Goal: Find specific page/section: Find specific page/section

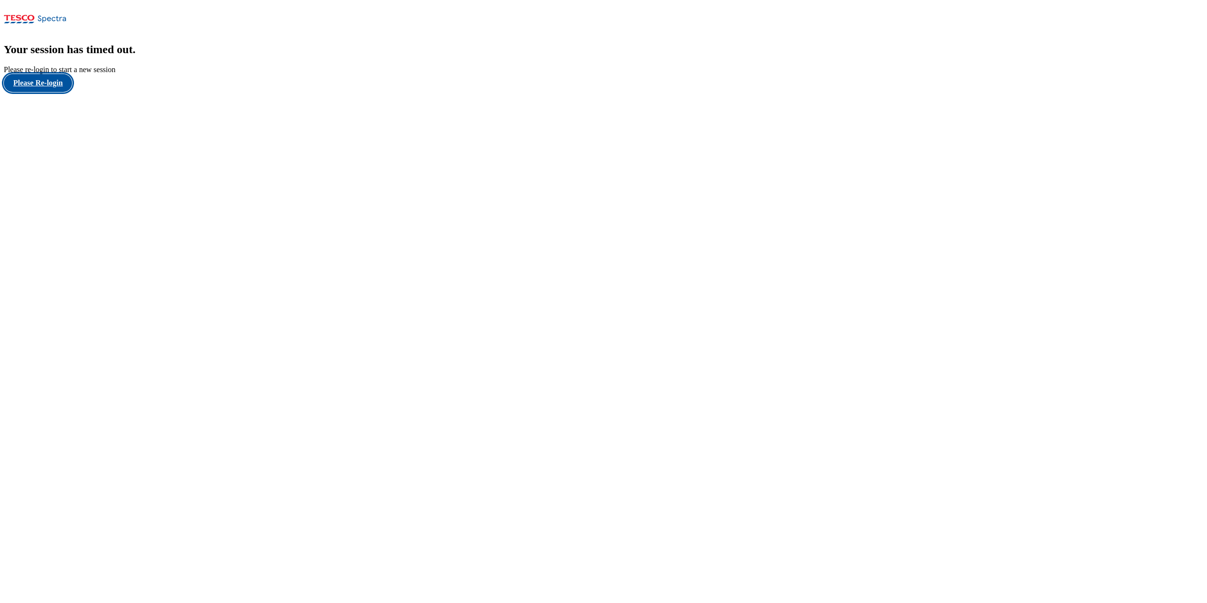
click at [54, 92] on button "Please Re-login" at bounding box center [38, 83] width 68 height 18
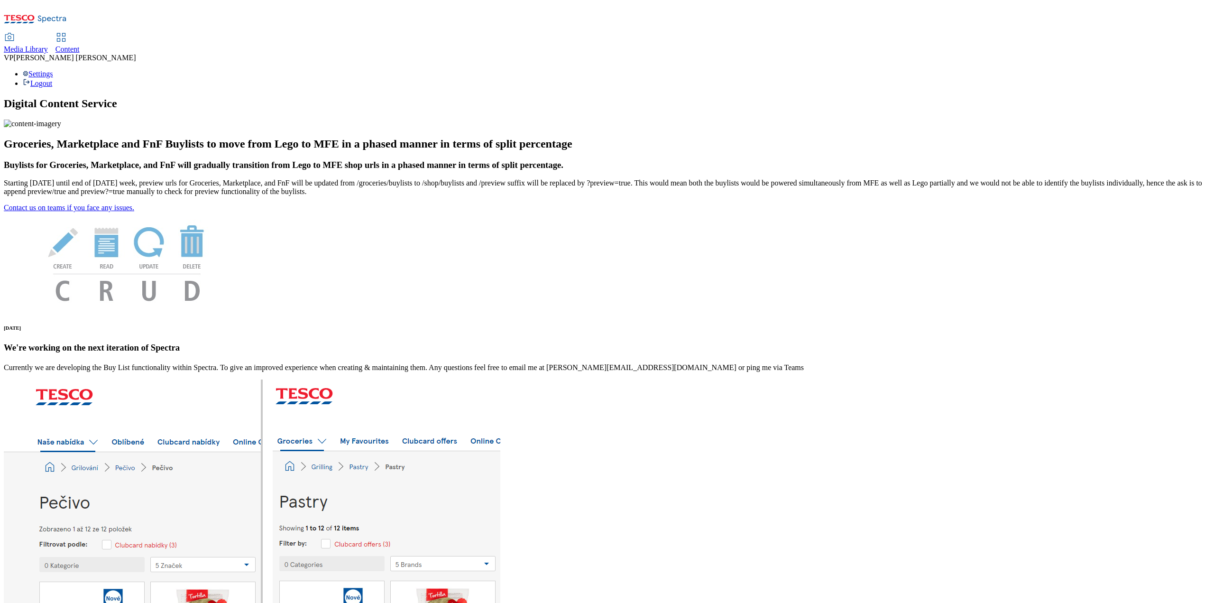
click at [48, 45] on div "Media Library" at bounding box center [26, 49] width 44 height 9
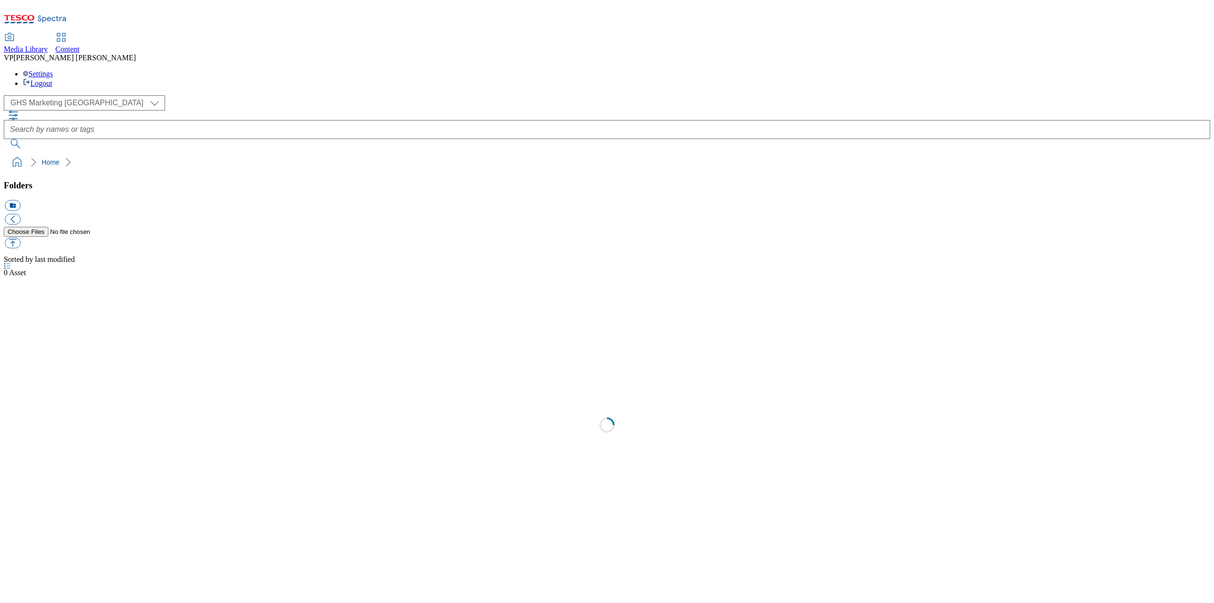
select select "flare-ghs-mktg"
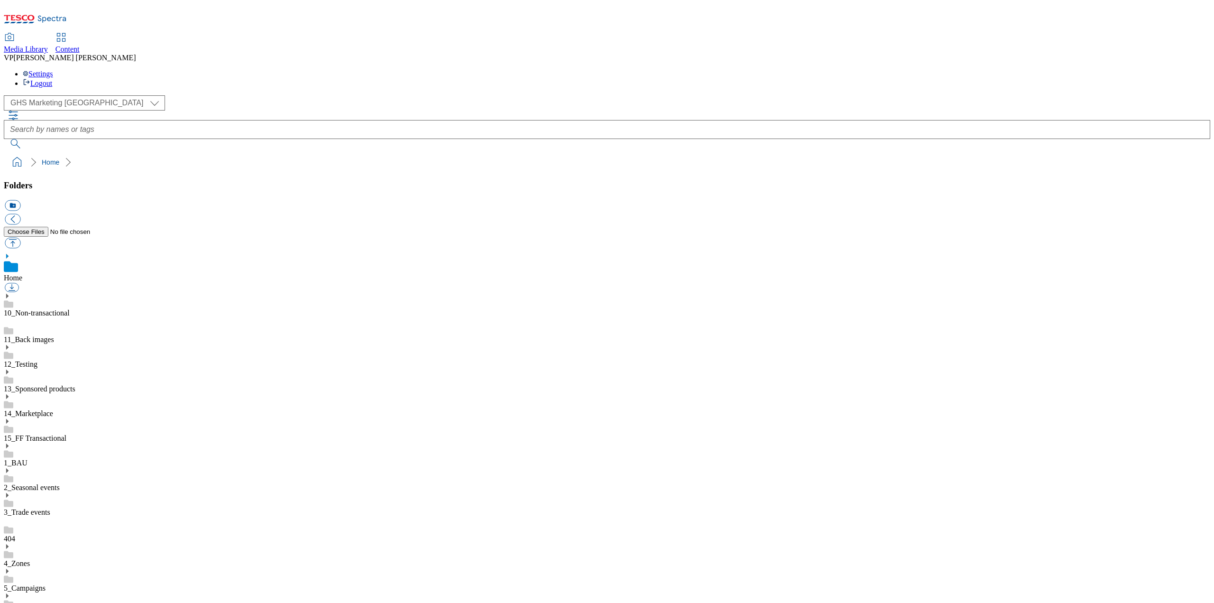
click at [80, 45] on span "Content" at bounding box center [67, 49] width 24 height 8
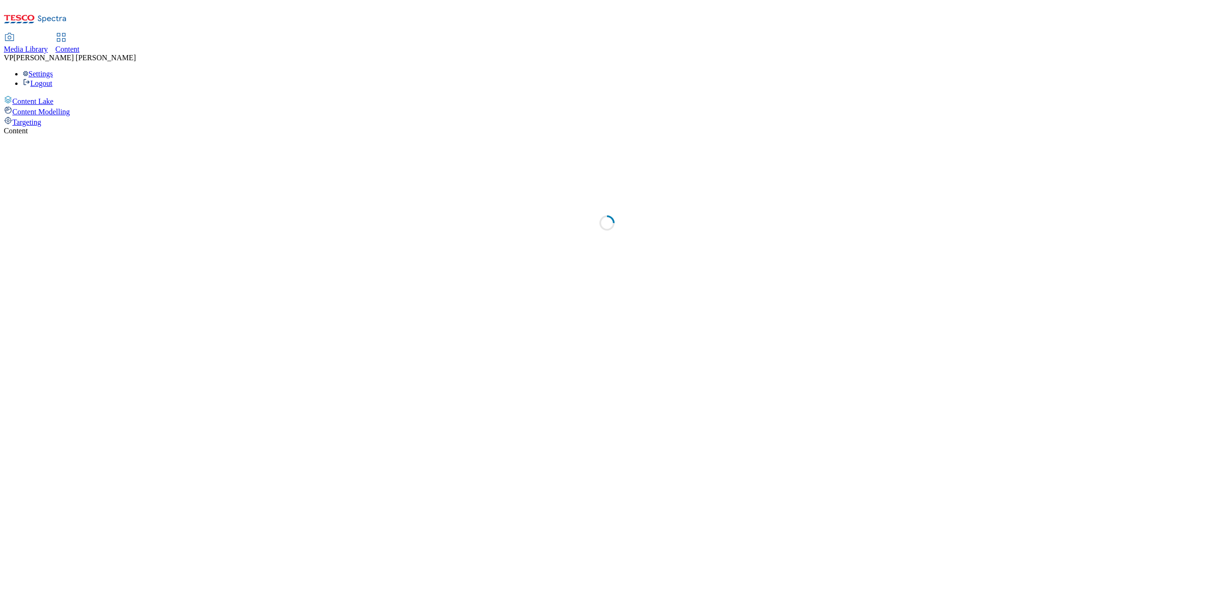
select select "ghs-[GEOGRAPHIC_DATA]"
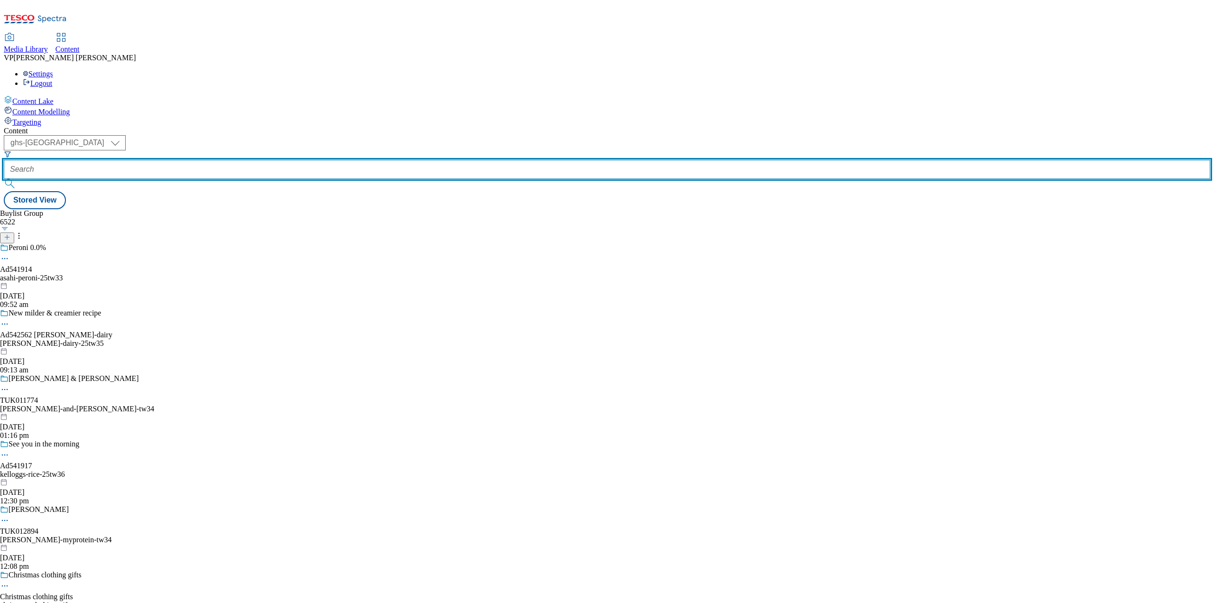
click at [228, 160] on input "text" at bounding box center [607, 169] width 1206 height 19
paste input "541730"
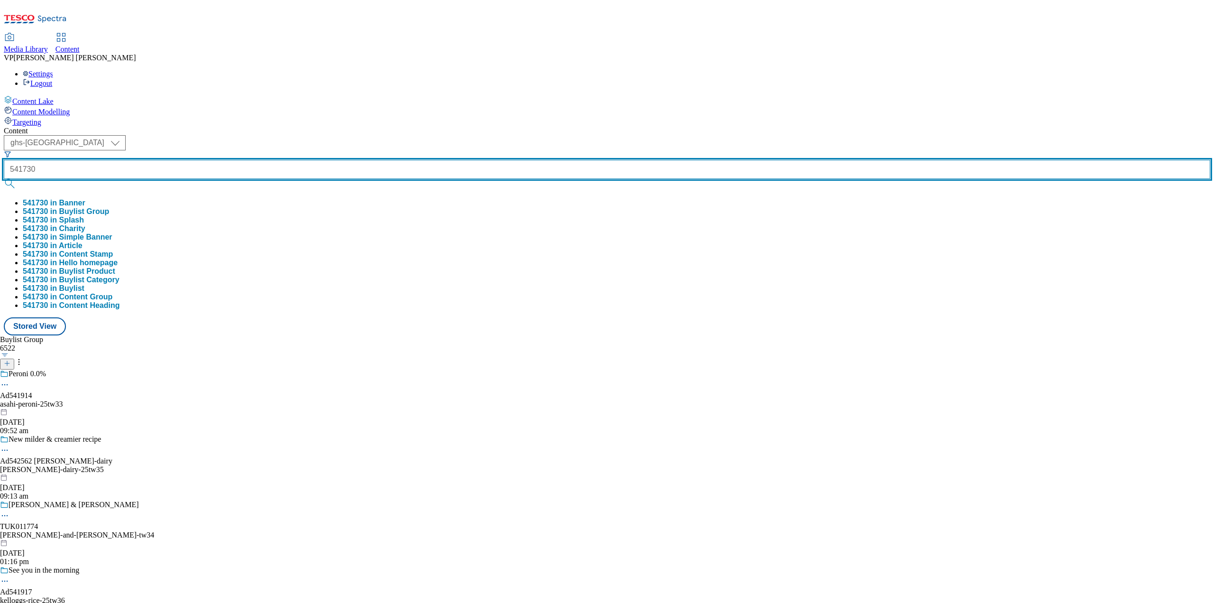
type input "541730"
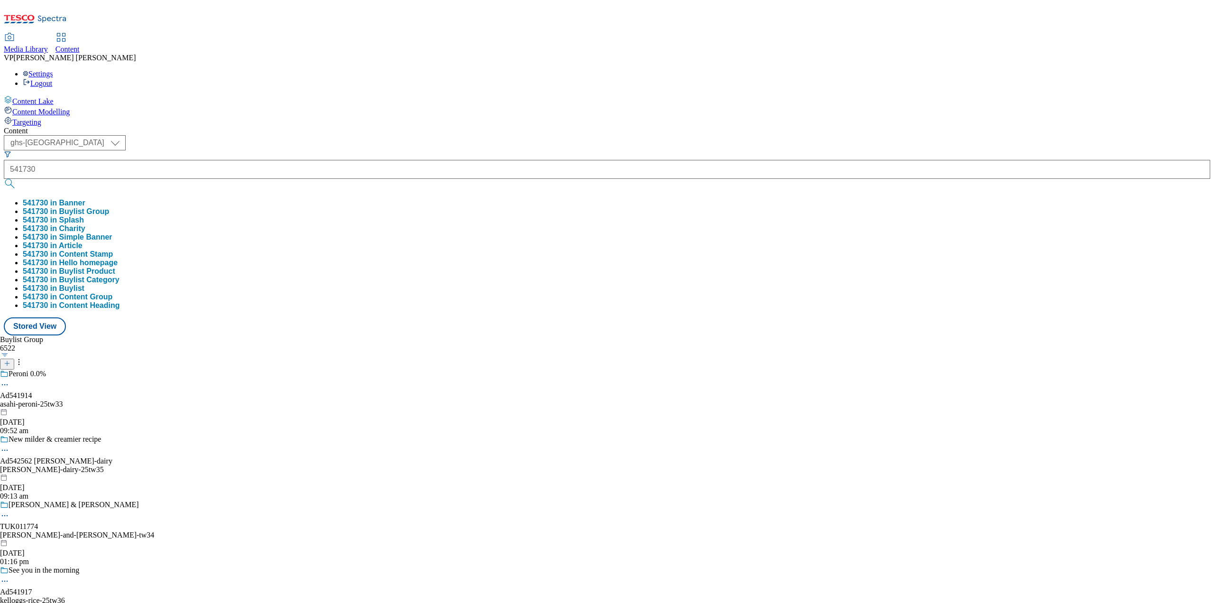
click at [17, 179] on button "submit" at bounding box center [10, 183] width 13 height 9
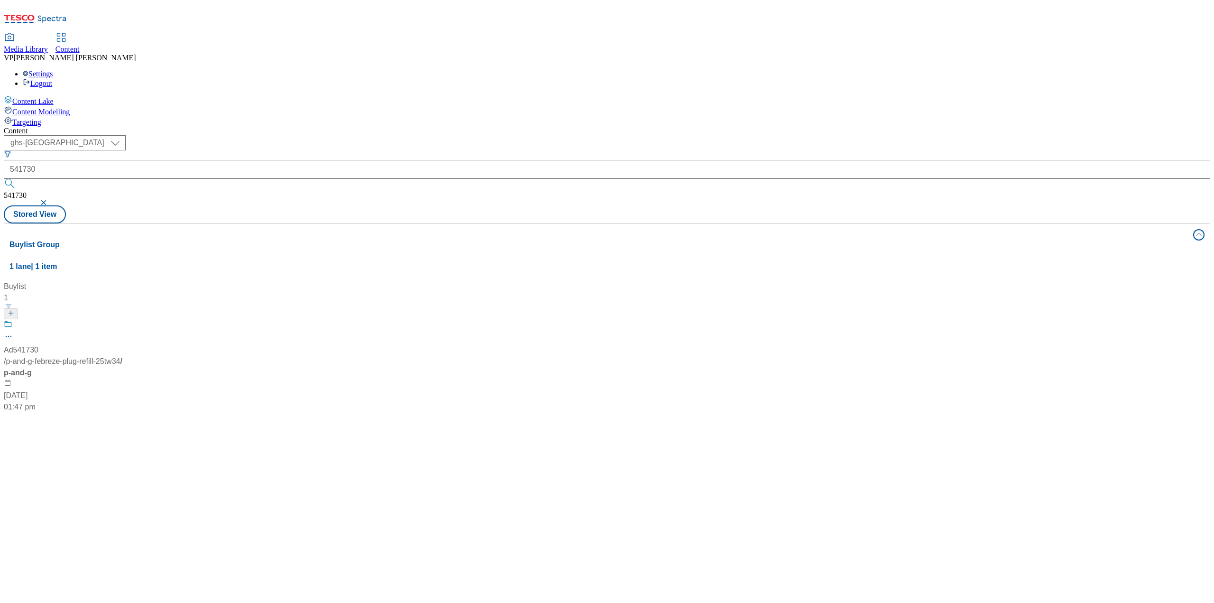
click at [120, 357] on span "/ p-and-g-febreze-plug-refill-25tw34" at bounding box center [62, 361] width 116 height 8
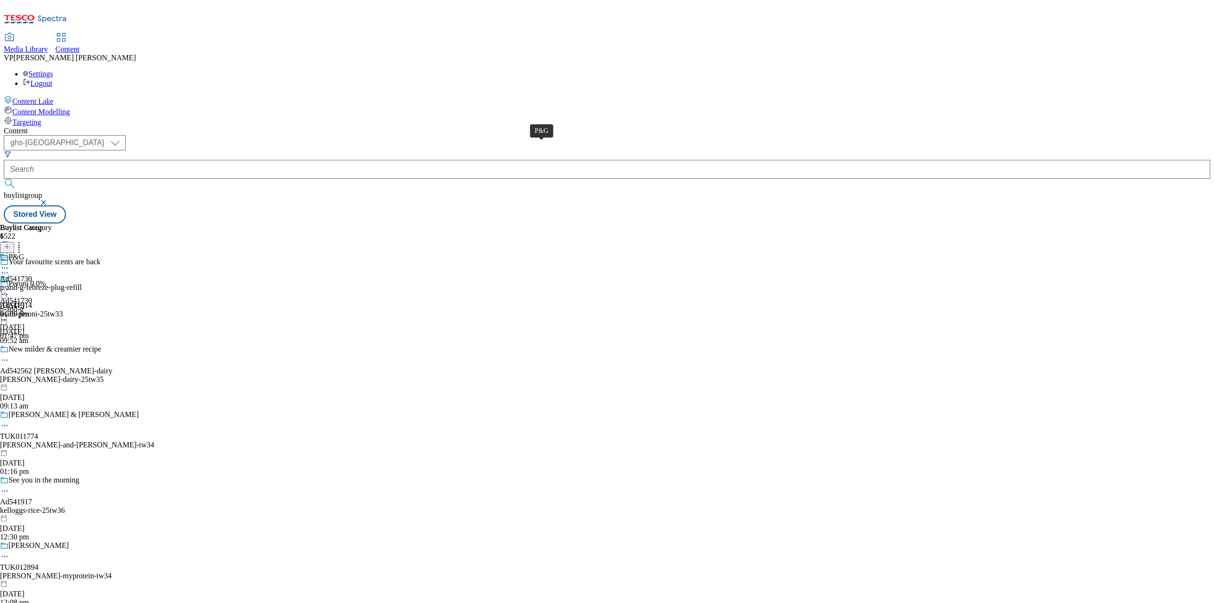
click at [24, 253] on div "P&G" at bounding box center [17, 257] width 16 height 9
click at [9, 270] on icon at bounding box center [4, 274] width 9 height 9
click at [40, 291] on span "Edit" at bounding box center [34, 294] width 11 height 7
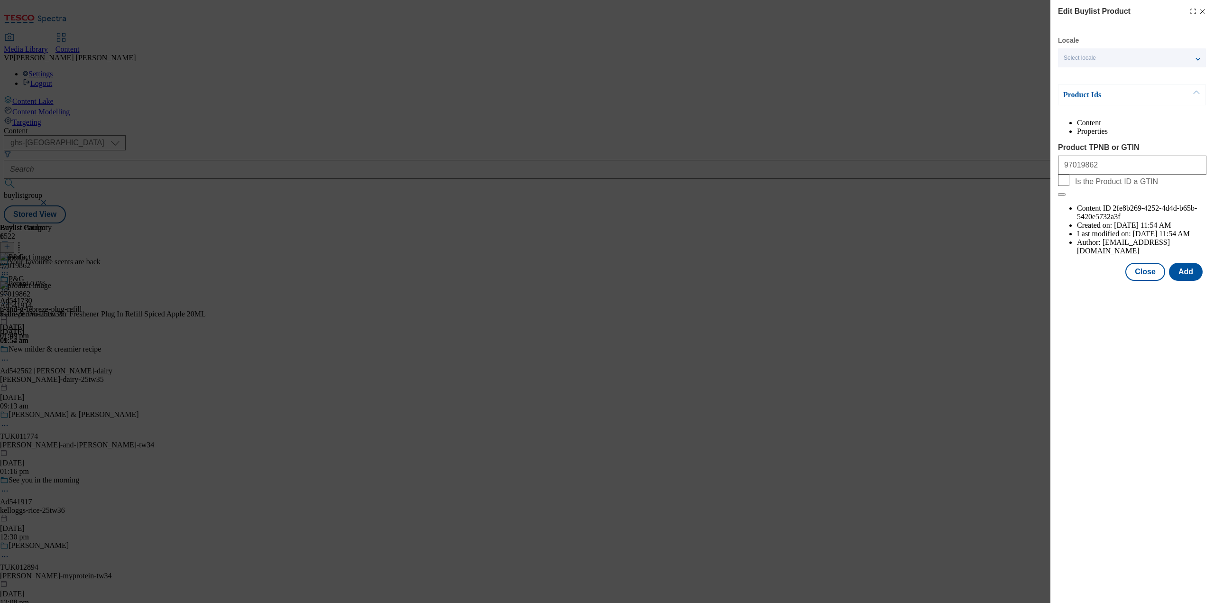
click at [1204, 10] on icon "Modal" at bounding box center [1203, 12] width 8 height 8
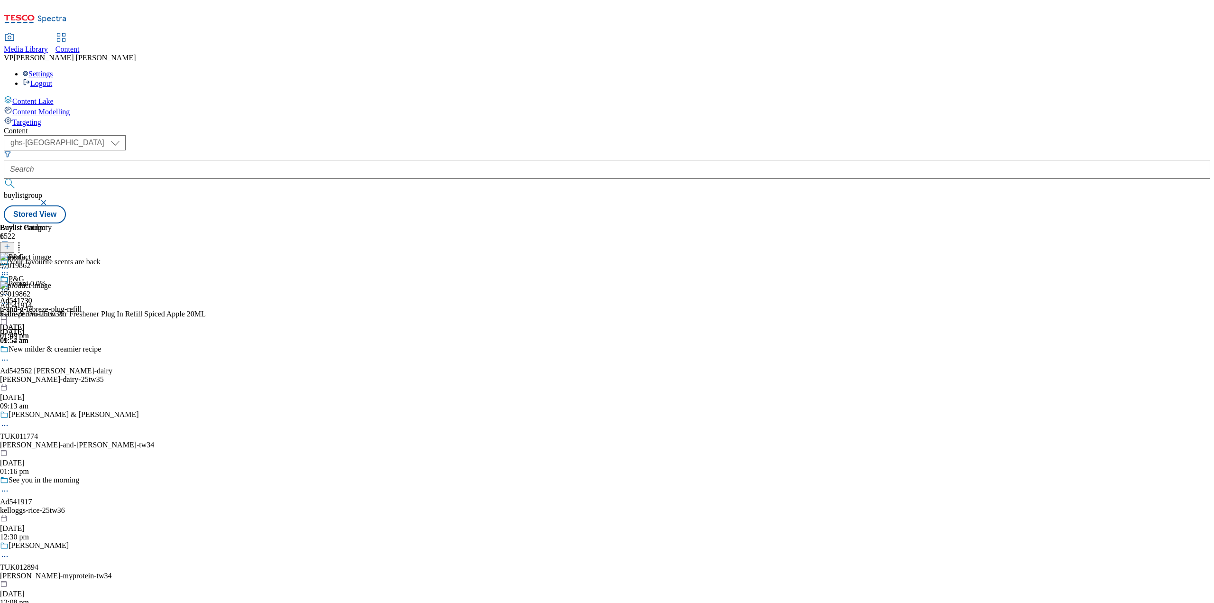
click at [9, 285] on icon at bounding box center [4, 289] width 9 height 9
click at [937, 223] on div "Buylist Group 6522 Your favourite scents are back Peroni 0.0% Ad541914 asahi-pe…" at bounding box center [607, 223] width 1206 height 0
